Goal: Task Accomplishment & Management: Manage account settings

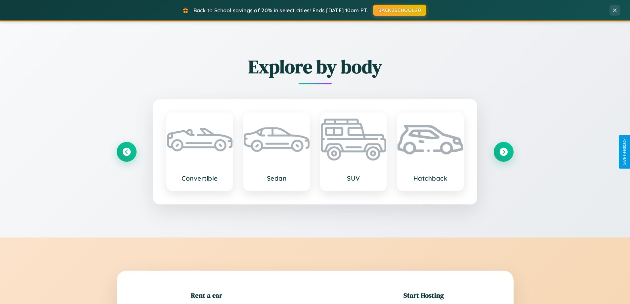
scroll to position [143, 0]
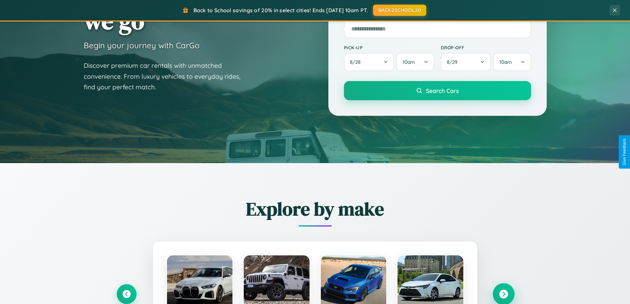
click at [503, 294] on icon at bounding box center [503, 294] width 9 height 9
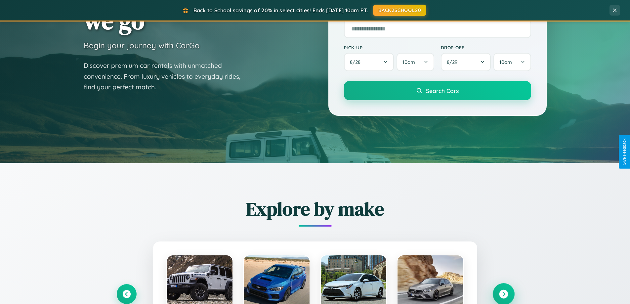
click at [503, 293] on icon at bounding box center [503, 294] width 9 height 9
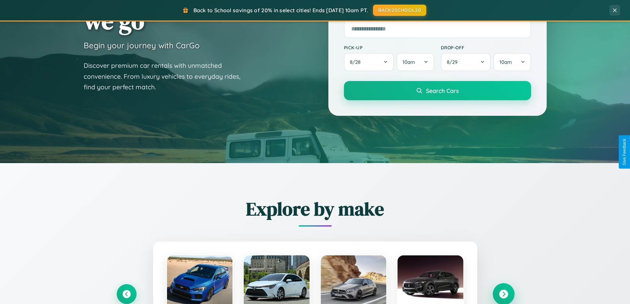
click at [503, 293] on icon at bounding box center [503, 294] width 9 height 9
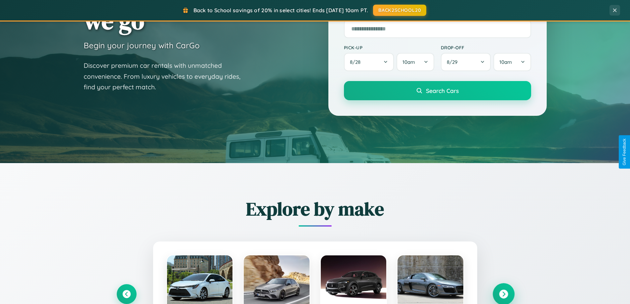
scroll to position [0, 0]
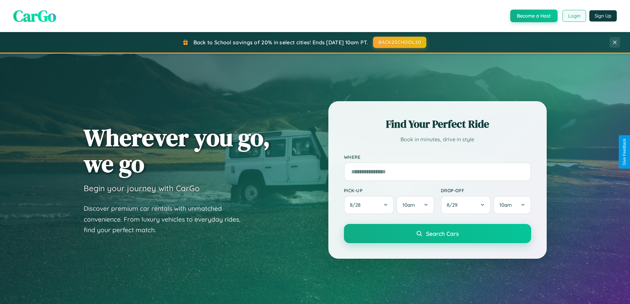
click at [574, 16] on button "Login" at bounding box center [573, 16] width 23 height 12
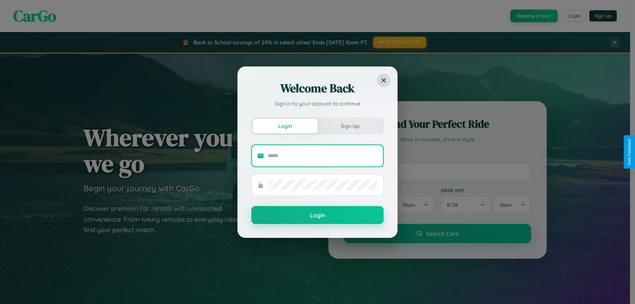
click at [323, 155] on input "text" at bounding box center [323, 155] width 110 height 11
type input "**********"
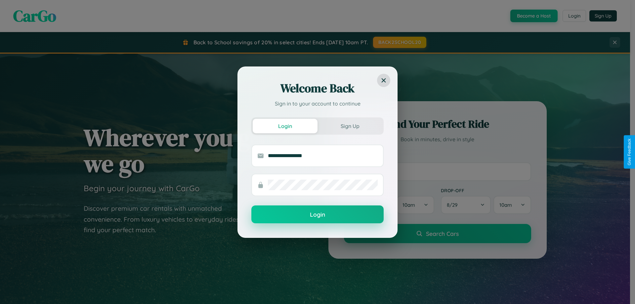
click at [317, 215] on button "Login" at bounding box center [317, 214] width 132 height 18
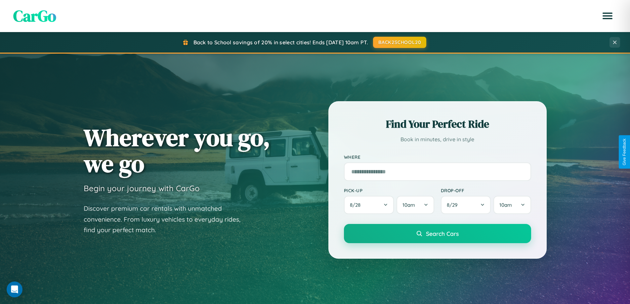
scroll to position [20, 0]
